Goal: Information Seeking & Learning: Learn about a topic

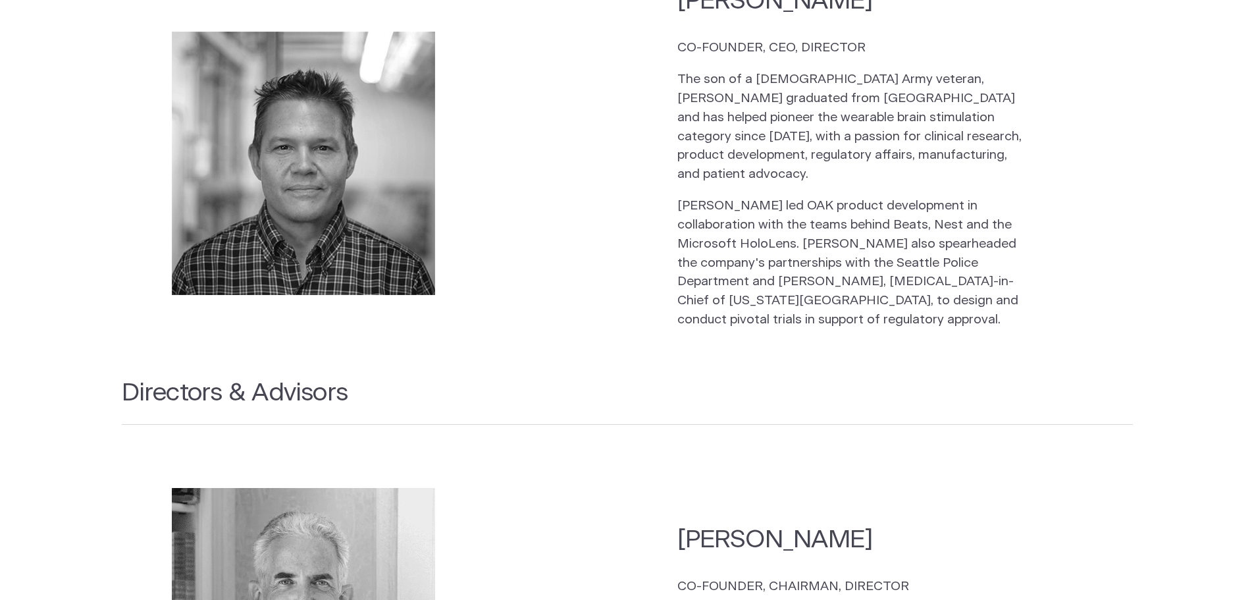
scroll to position [1491, 0]
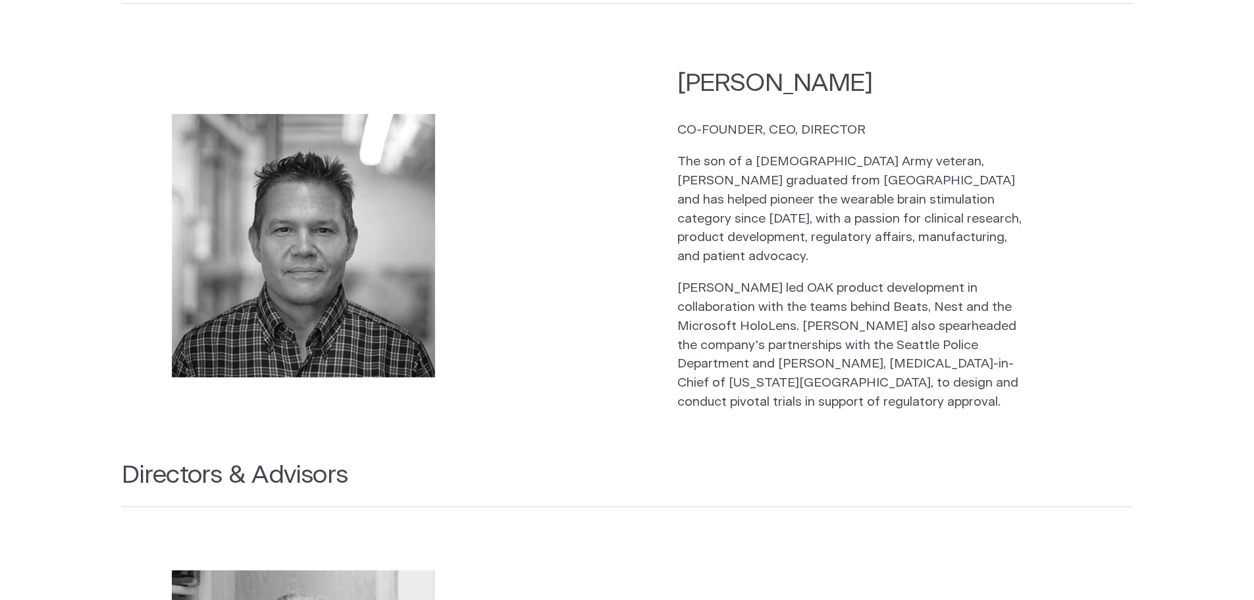
drag, startPoint x: 1260, startPoint y: 43, endPoint x: 1242, endPoint y: 209, distance: 166.9
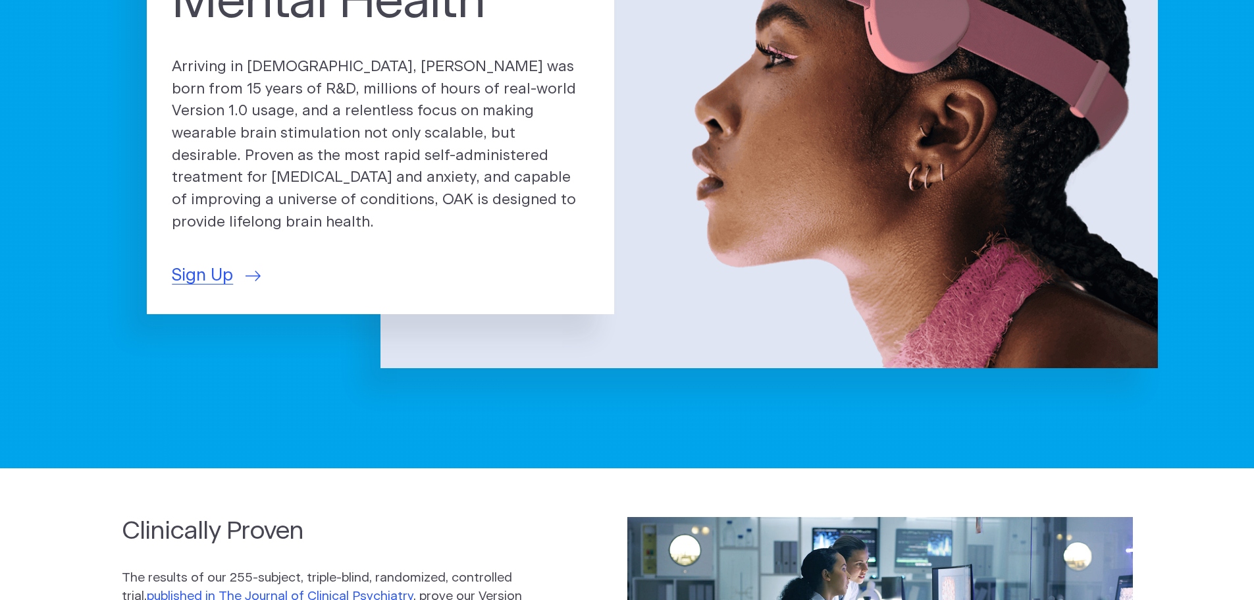
scroll to position [0, 0]
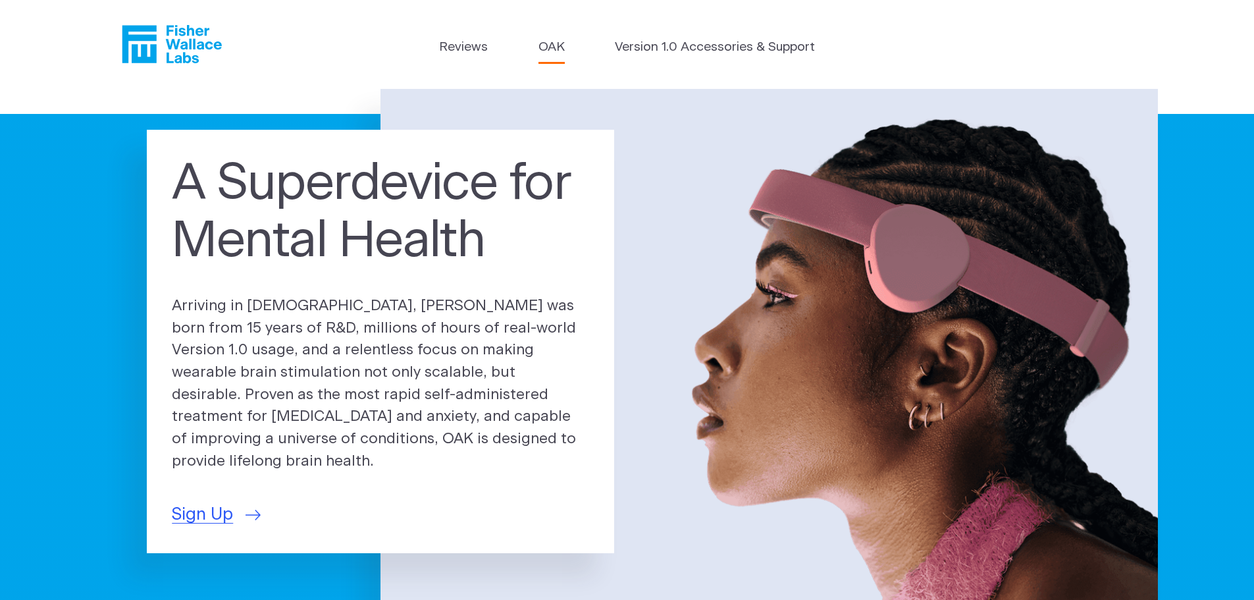
click at [563, 44] on link "OAK" at bounding box center [551, 47] width 26 height 19
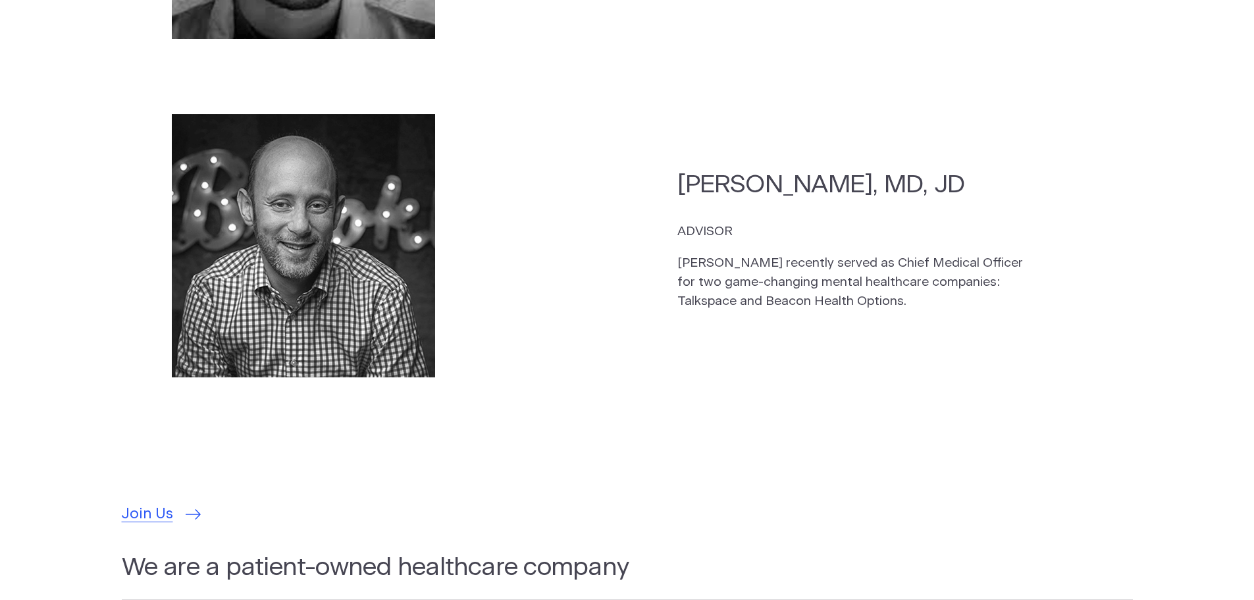
scroll to position [4281, 0]
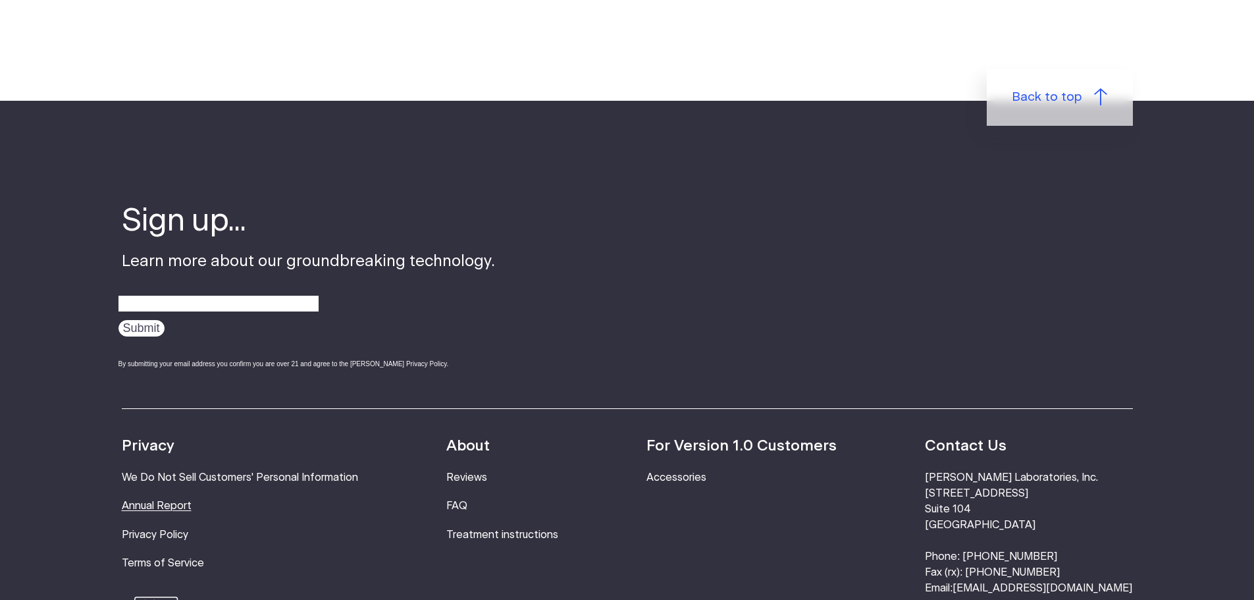
click at [171, 500] on link "Annual Report" at bounding box center [157, 505] width 70 height 11
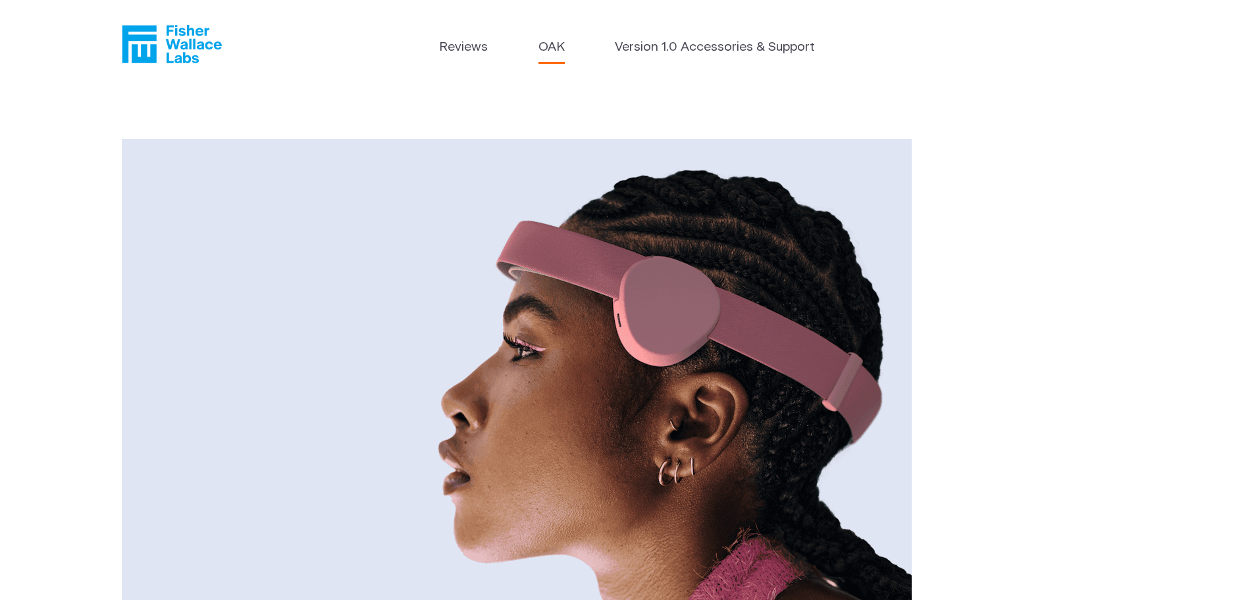
drag, startPoint x: 1258, startPoint y: 69, endPoint x: 1260, endPoint y: -41, distance: 110.6
